Goal: Find specific page/section: Find specific page/section

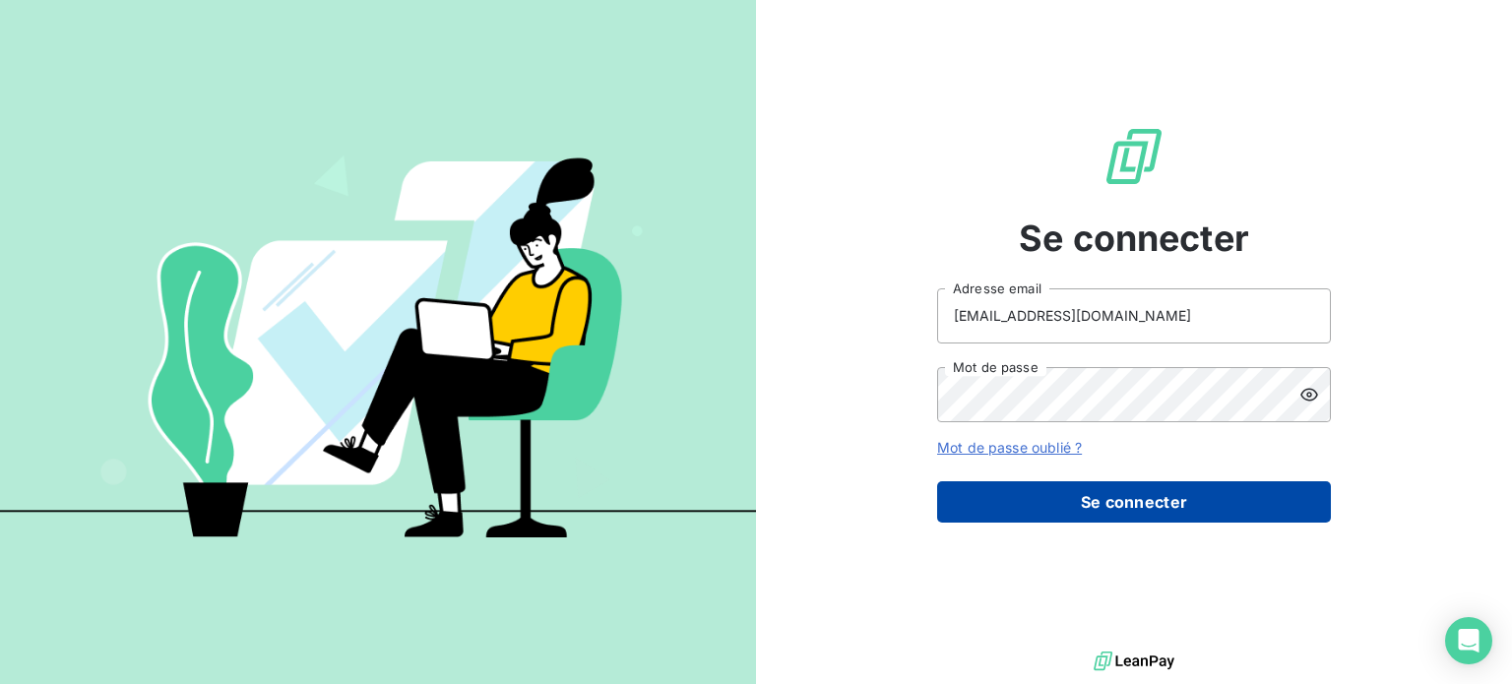
click at [1113, 503] on button "Se connecter" at bounding box center [1134, 501] width 394 height 41
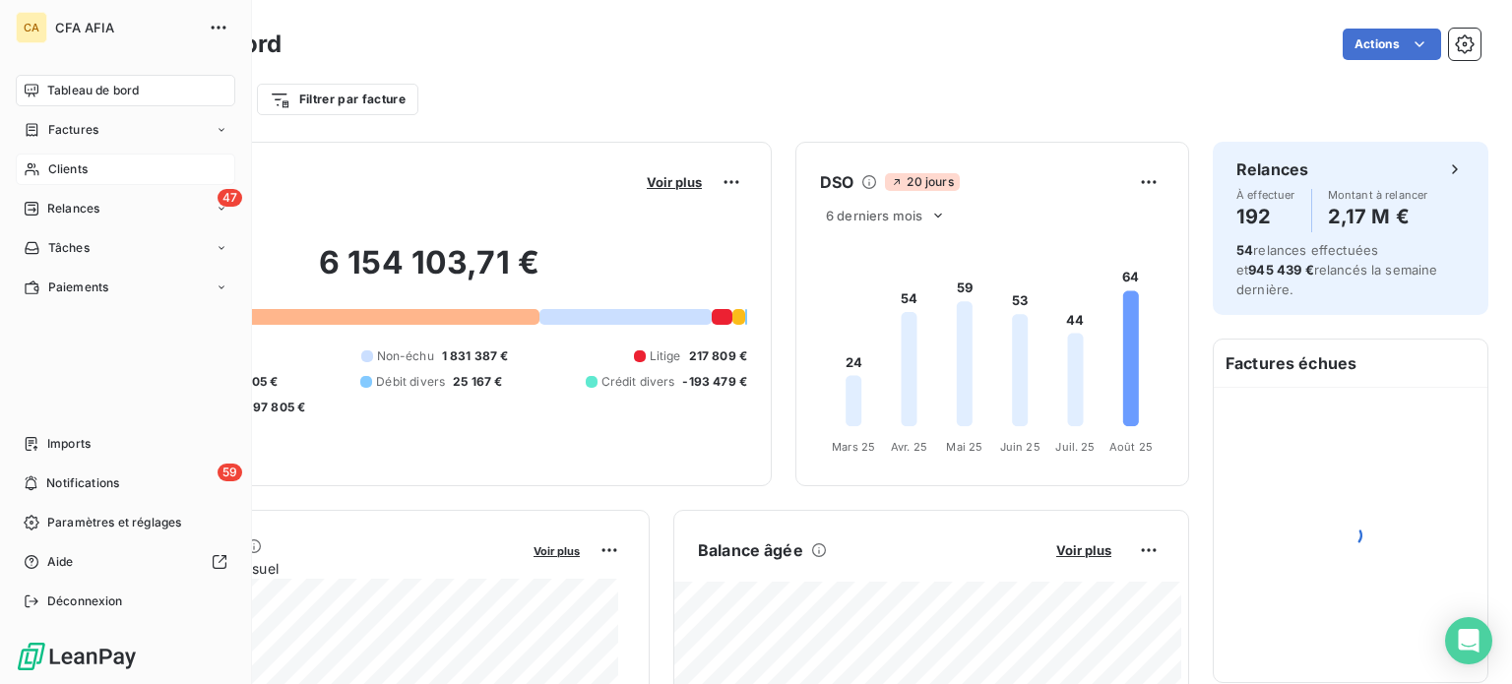
click at [75, 170] on span "Clients" at bounding box center [67, 169] width 39 height 18
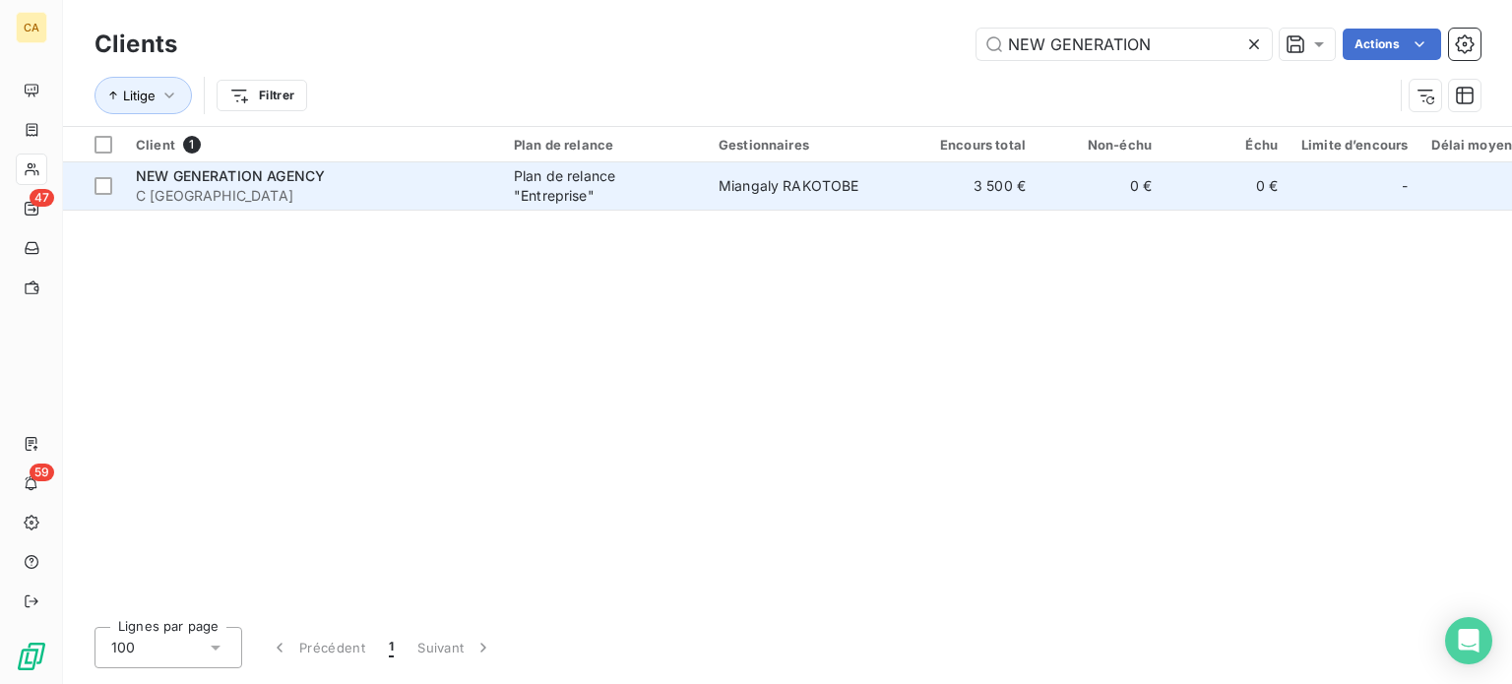
type input "NEW GENERATION"
click at [847, 179] on span "Miangaly RAKOTOBE" at bounding box center [789, 185] width 141 height 17
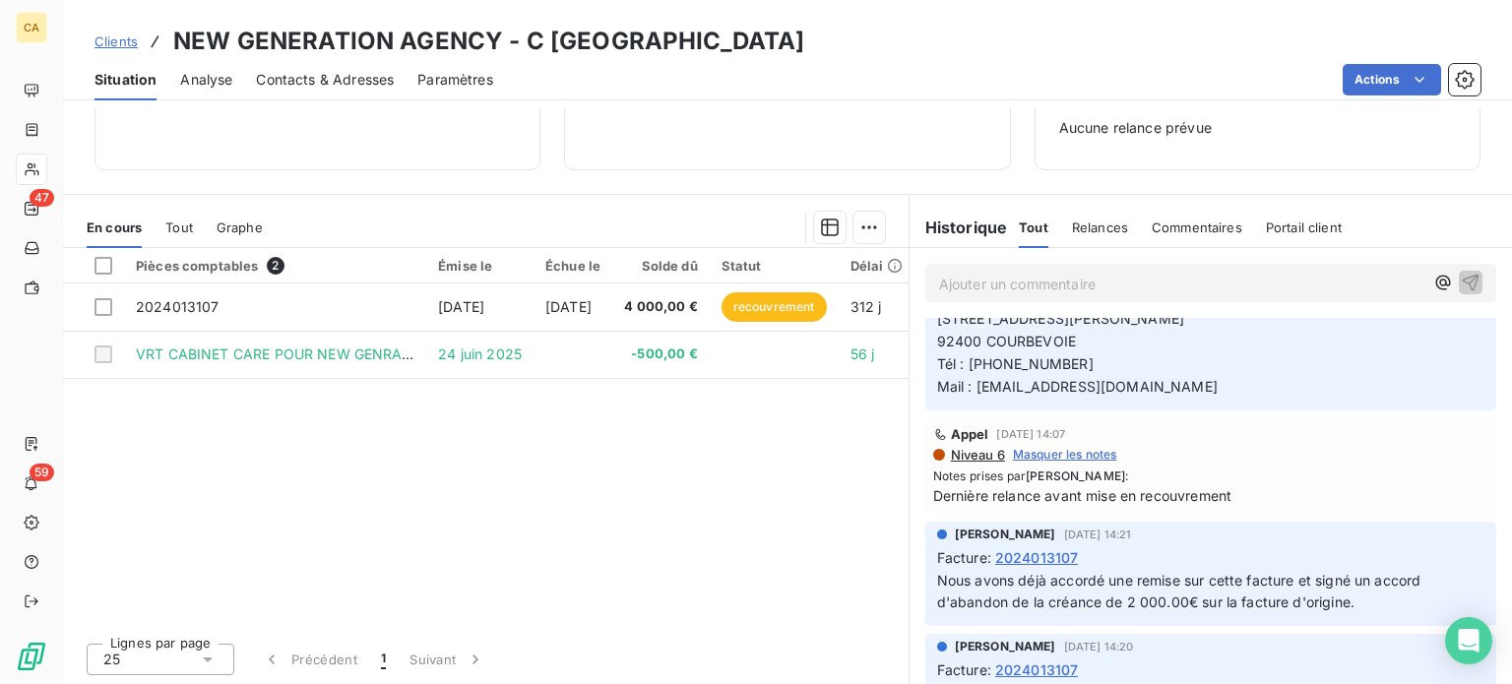
scroll to position [787, 0]
